Goal: Transaction & Acquisition: Purchase product/service

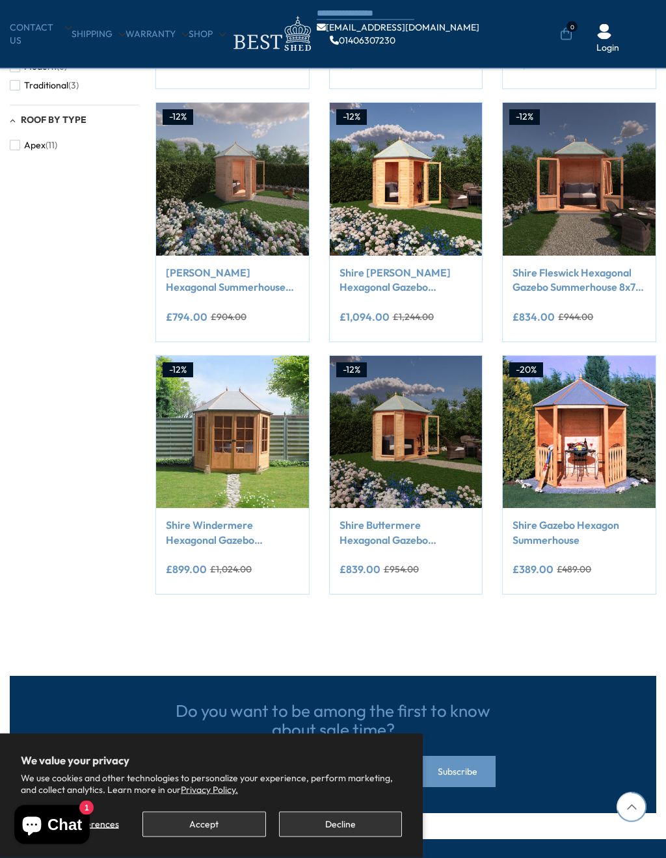
scroll to position [703, 0]
click at [235, 424] on img at bounding box center [232, 432] width 153 height 153
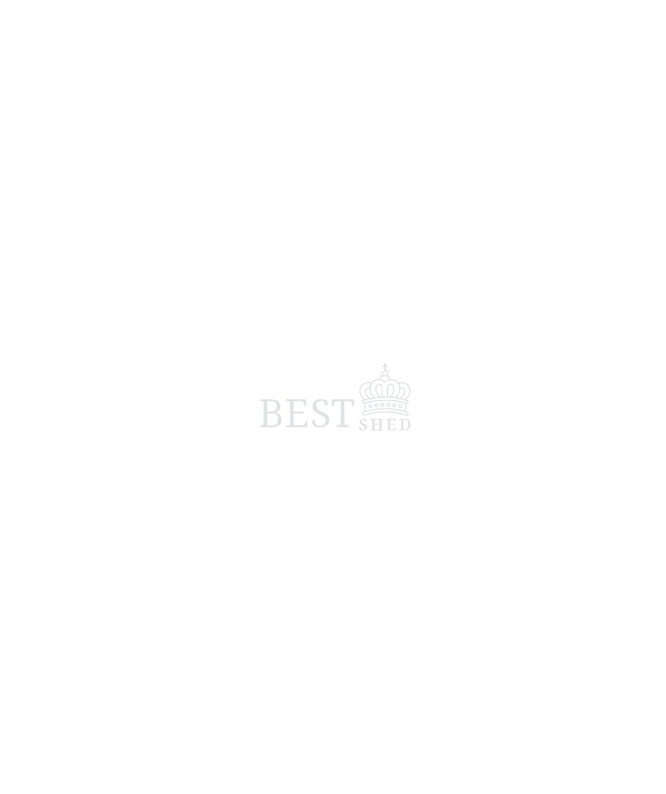
click at [235, 424] on span at bounding box center [333, 397] width 666 height 794
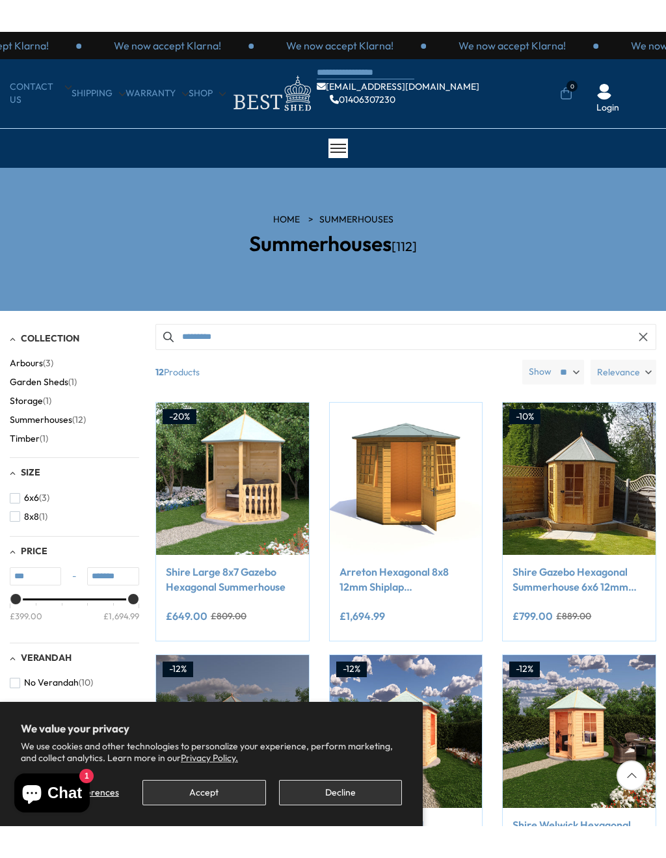
scroll to position [32, 0]
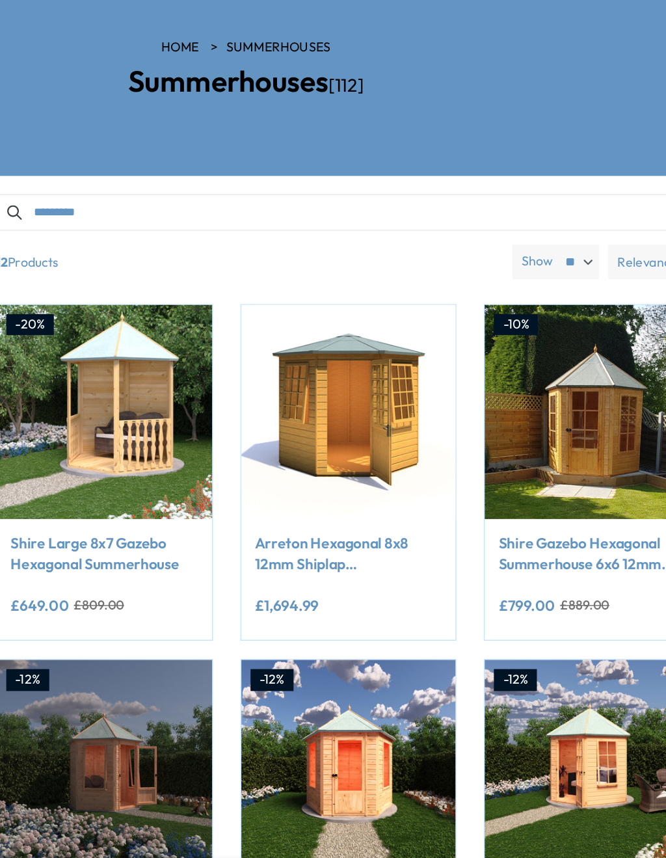
click at [503, 339] on img at bounding box center [579, 415] width 153 height 153
